Goal: Find specific page/section: Find specific page/section

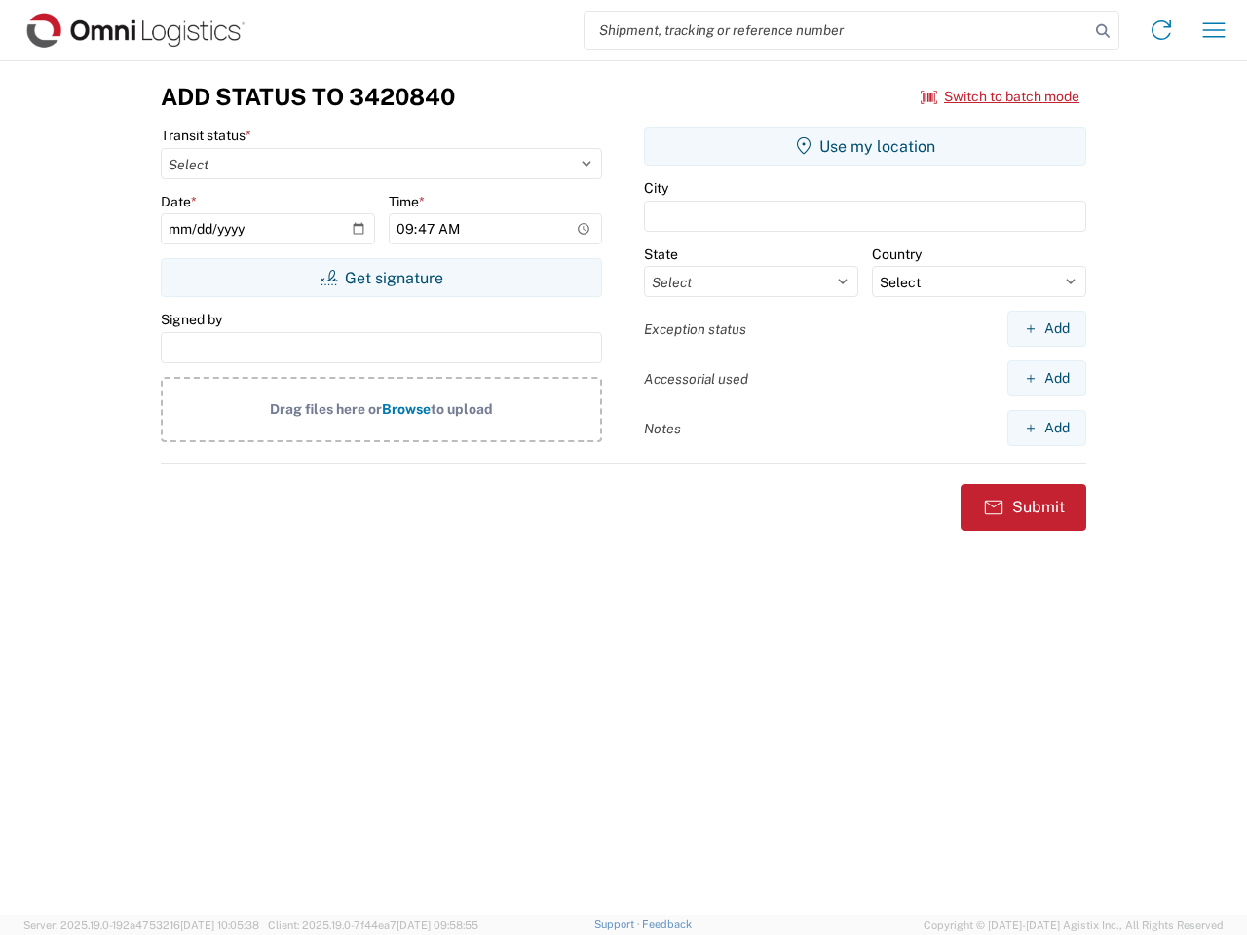
click at [837, 30] on input "search" at bounding box center [837, 30] width 505 height 37
click at [1103, 31] on icon at bounding box center [1102, 31] width 27 height 27
click at [1162, 30] on icon at bounding box center [1161, 30] width 31 height 31
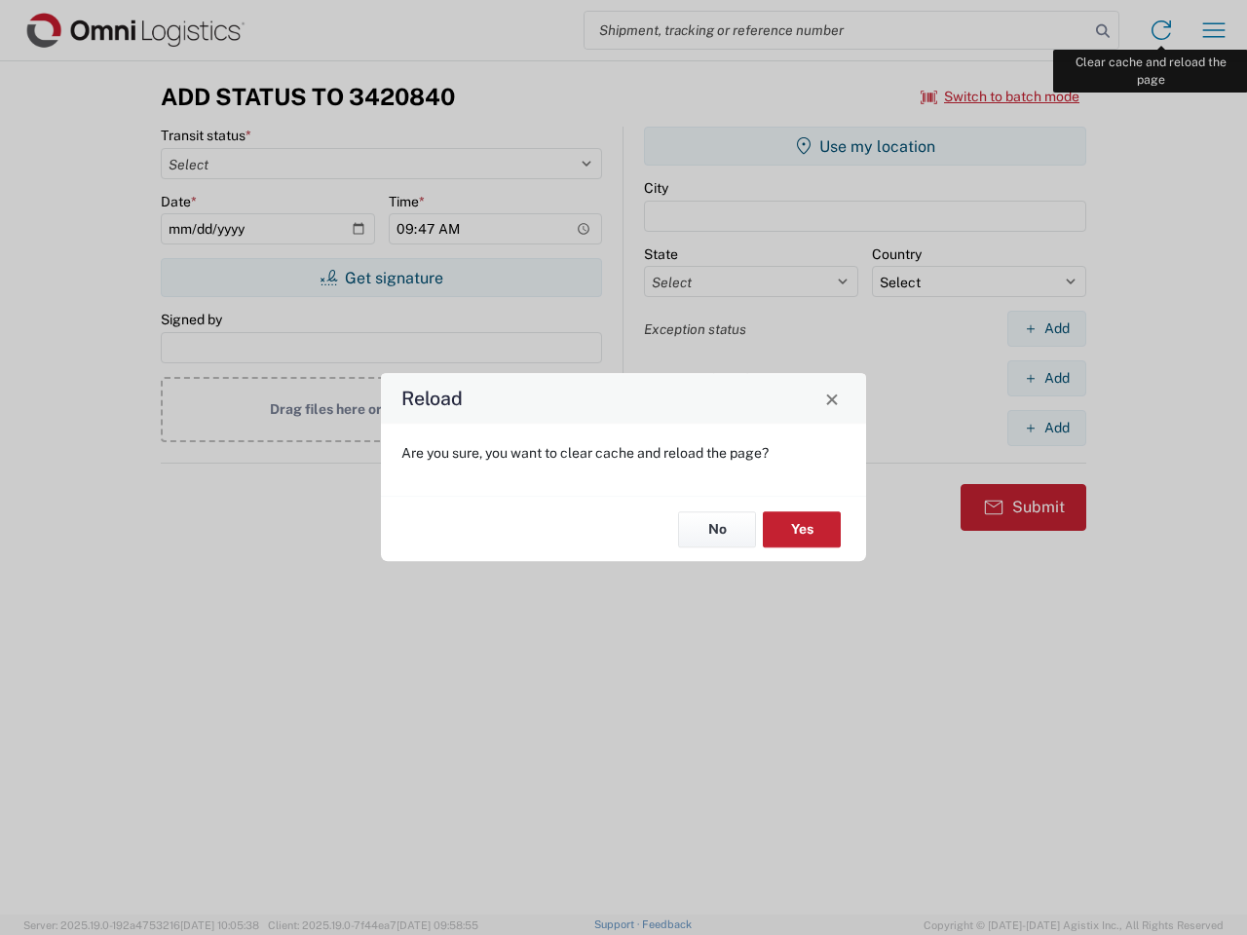
click at [1214, 30] on div "Reload Are you sure, you want to clear cache and reload the page? No Yes" at bounding box center [623, 467] width 1247 height 935
click at [1001, 96] on div "Reload Are you sure, you want to clear cache and reload the page? No Yes" at bounding box center [623, 467] width 1247 height 935
click at [381, 278] on div "Reload Are you sure, you want to clear cache and reload the page? No Yes" at bounding box center [623, 467] width 1247 height 935
click at [865, 146] on div "Reload Are you sure, you want to clear cache and reload the page? No Yes" at bounding box center [623, 467] width 1247 height 935
click at [1047, 328] on div "Reload Are you sure, you want to clear cache and reload the page? No Yes" at bounding box center [623, 467] width 1247 height 935
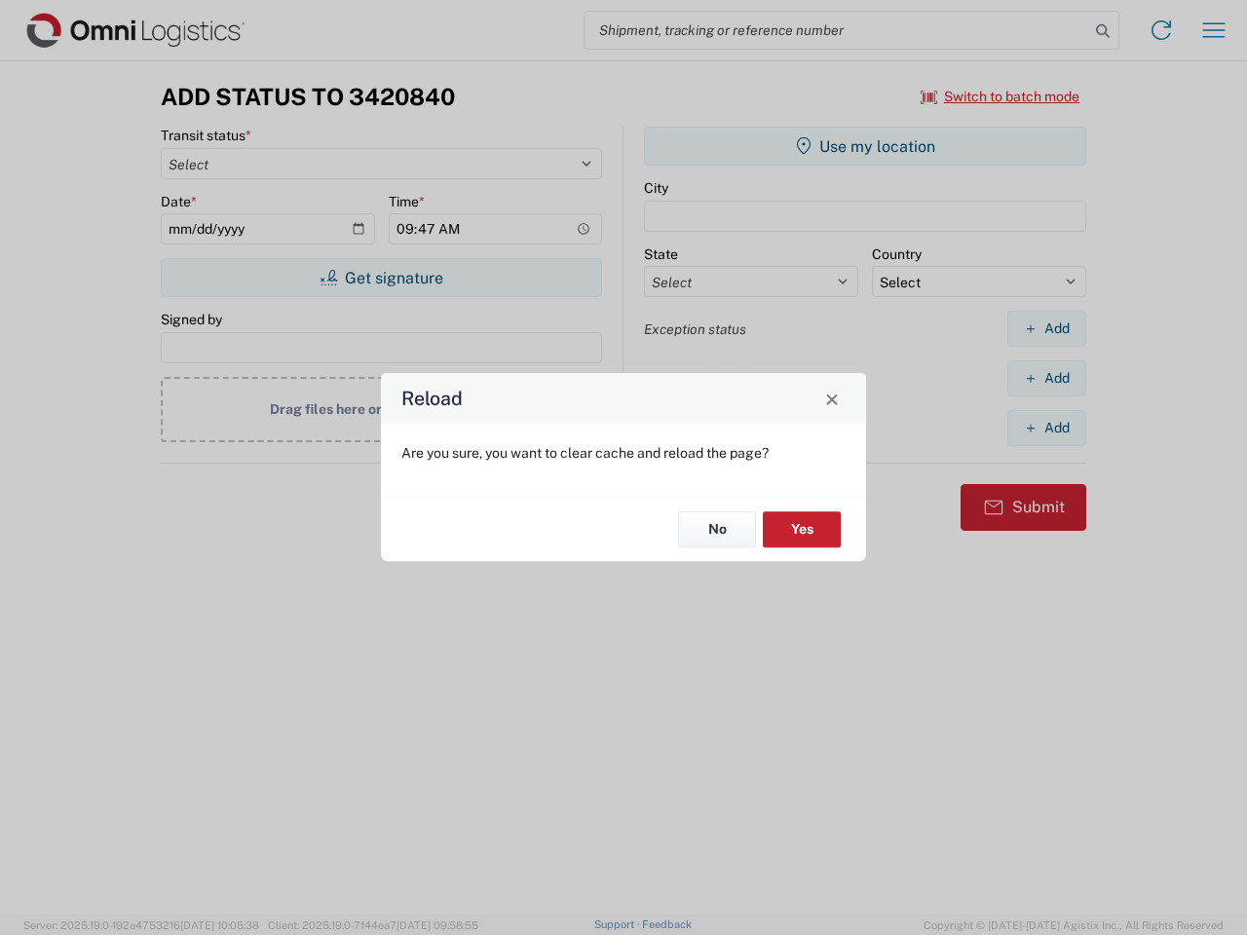
click at [1047, 378] on div "Reload Are you sure, you want to clear cache and reload the page? No Yes" at bounding box center [623, 467] width 1247 height 935
click at [1047, 428] on div "Reload Are you sure, you want to clear cache and reload the page? No Yes" at bounding box center [623, 467] width 1247 height 935
